Goal: Task Accomplishment & Management: Use online tool/utility

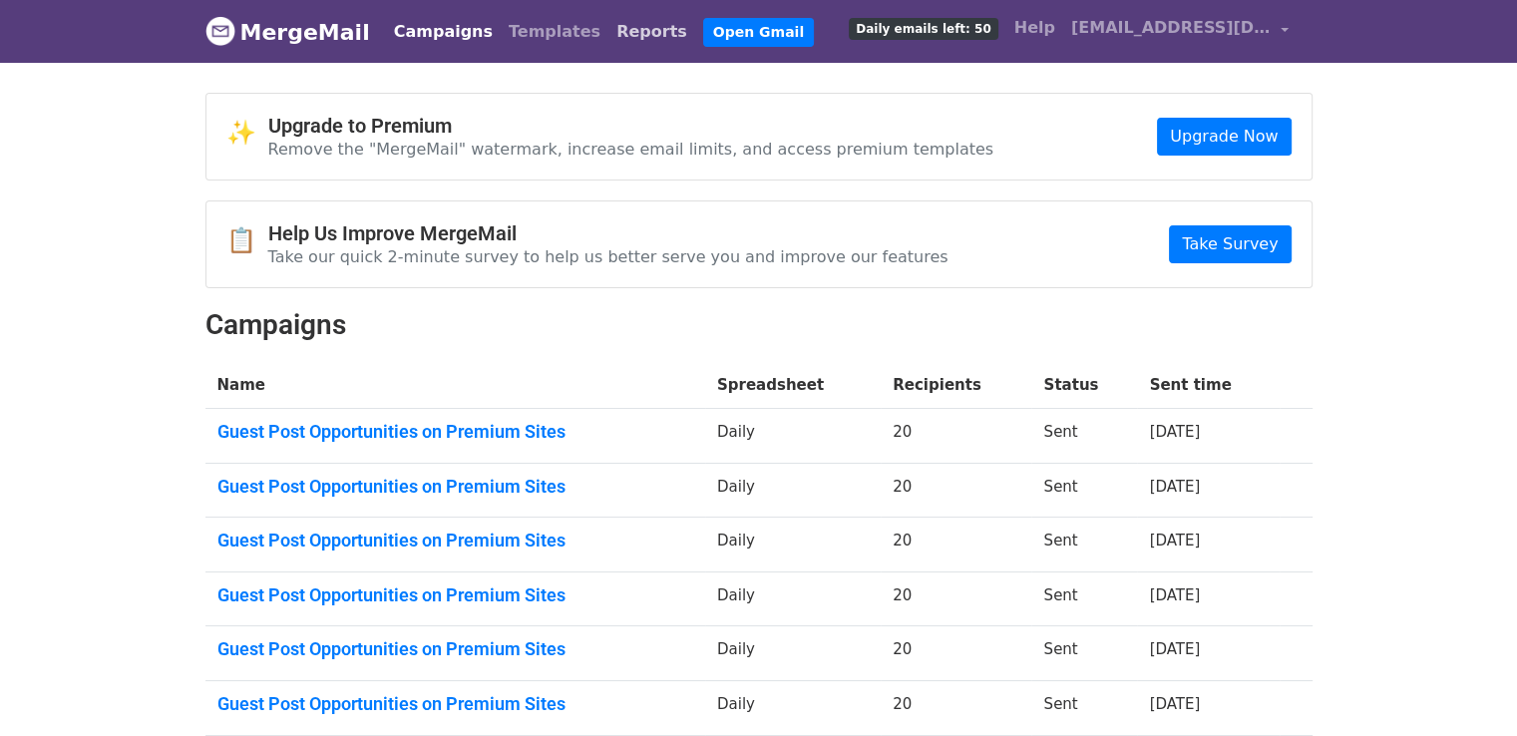
click at [608, 31] on link "Reports" at bounding box center [651, 32] width 87 height 40
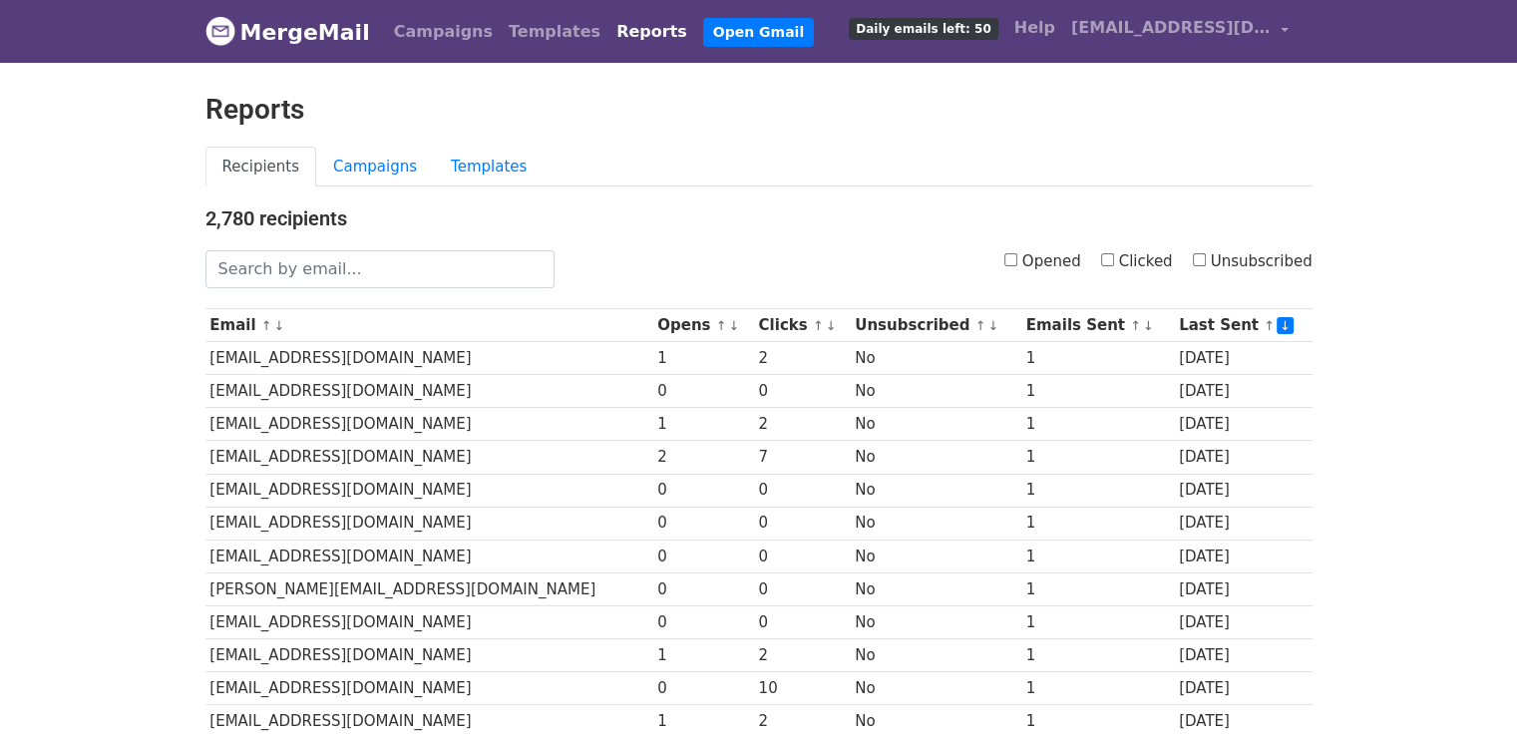
click at [1017, 255] on input "Opened" at bounding box center [1010, 259] width 13 height 13
checkbox input "true"
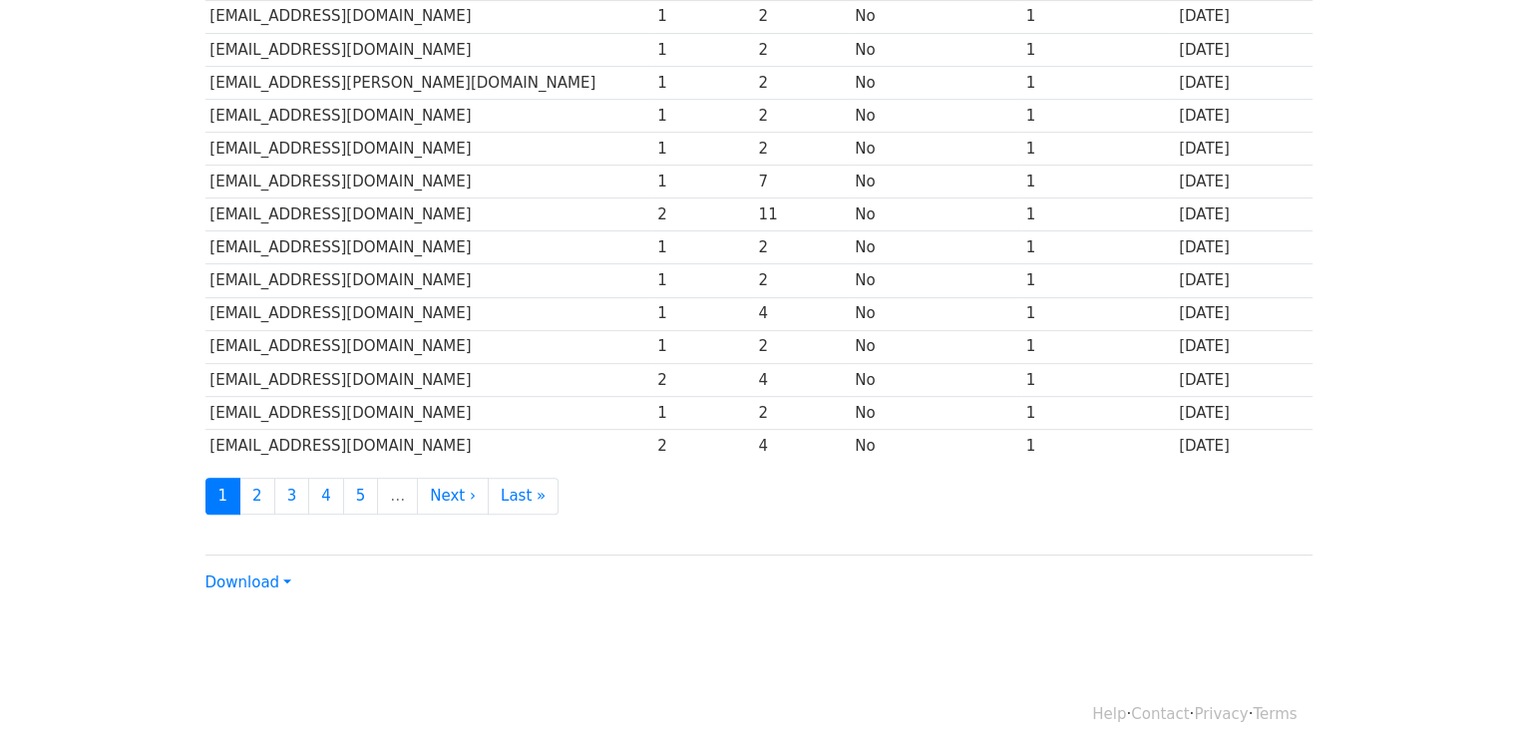
scroll to position [880, 0]
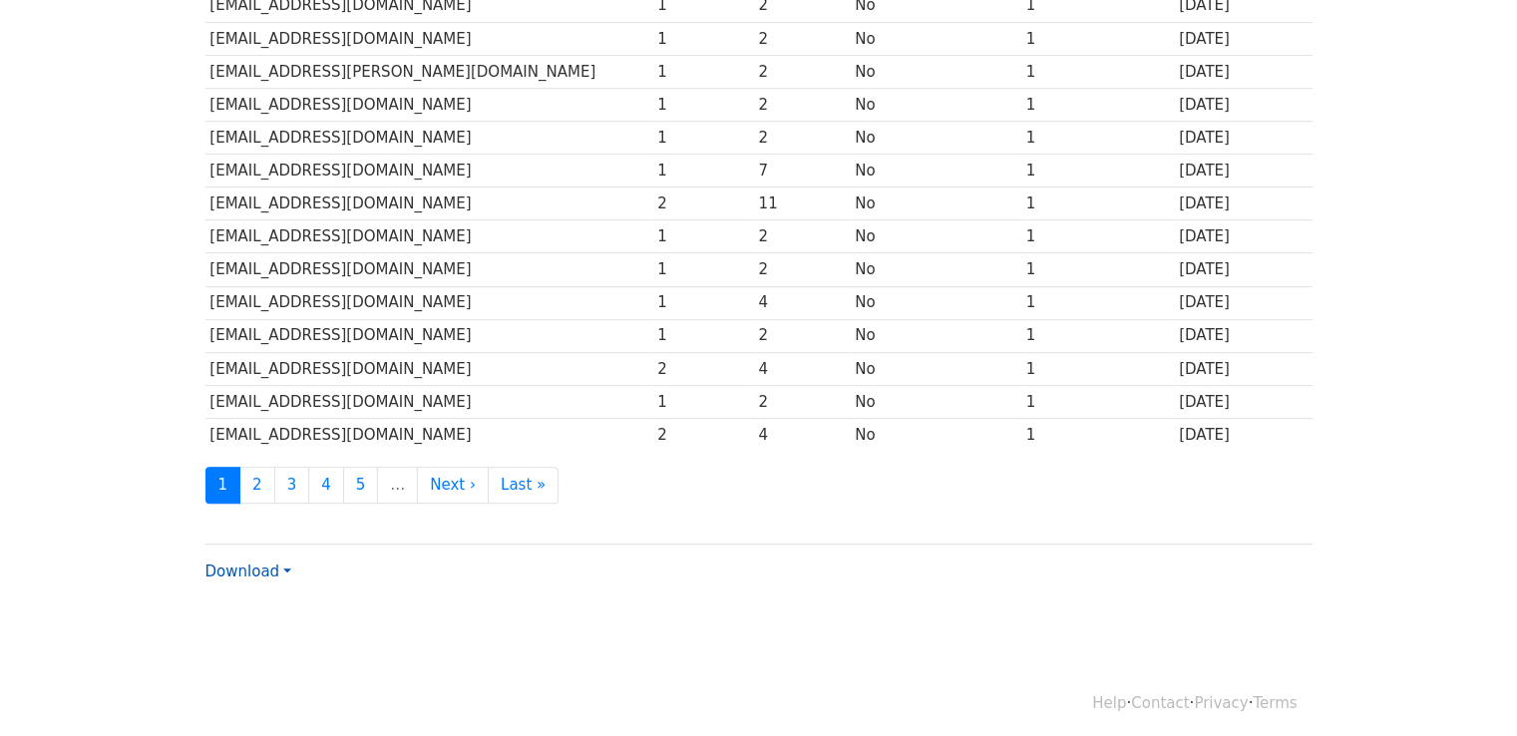
click at [277, 563] on link "Download" at bounding box center [248, 571] width 86 height 18
click at [279, 633] on link "Excel" at bounding box center [285, 641] width 158 height 32
